Goal: Task Accomplishment & Management: Manage account settings

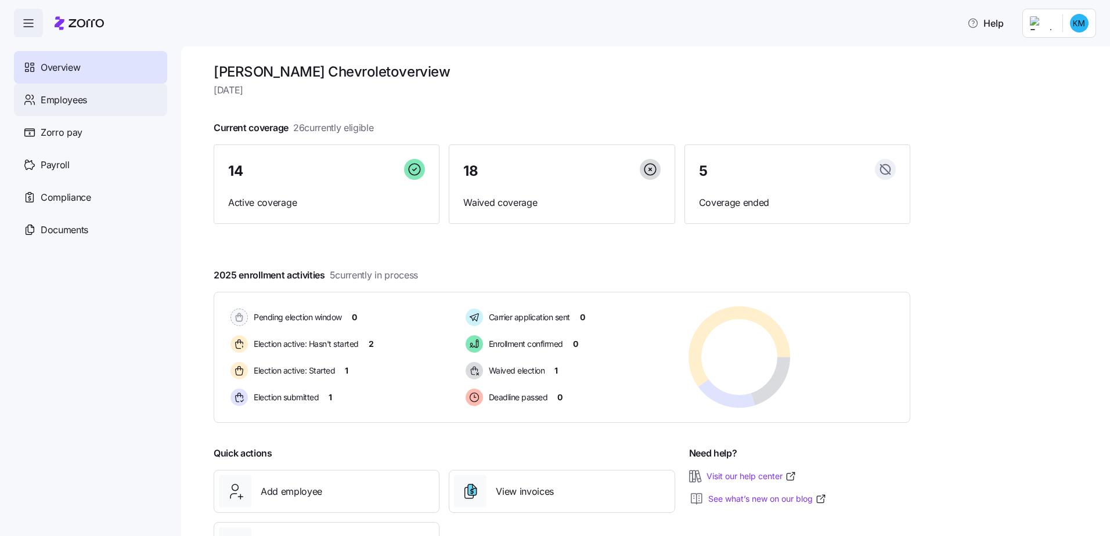
click at [70, 102] on span "Employees" at bounding box center [64, 100] width 46 height 15
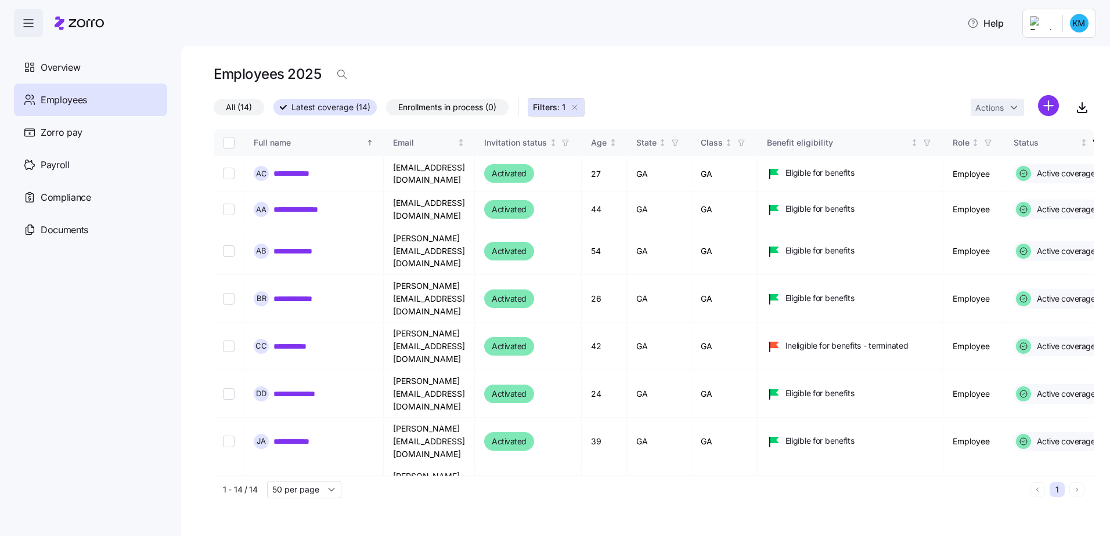
click at [1075, 33] on html "**********" at bounding box center [555, 264] width 1110 height 529
click at [1056, 117] on div "Log out" at bounding box center [1048, 120] width 86 height 19
